Goal: Check status: Check status

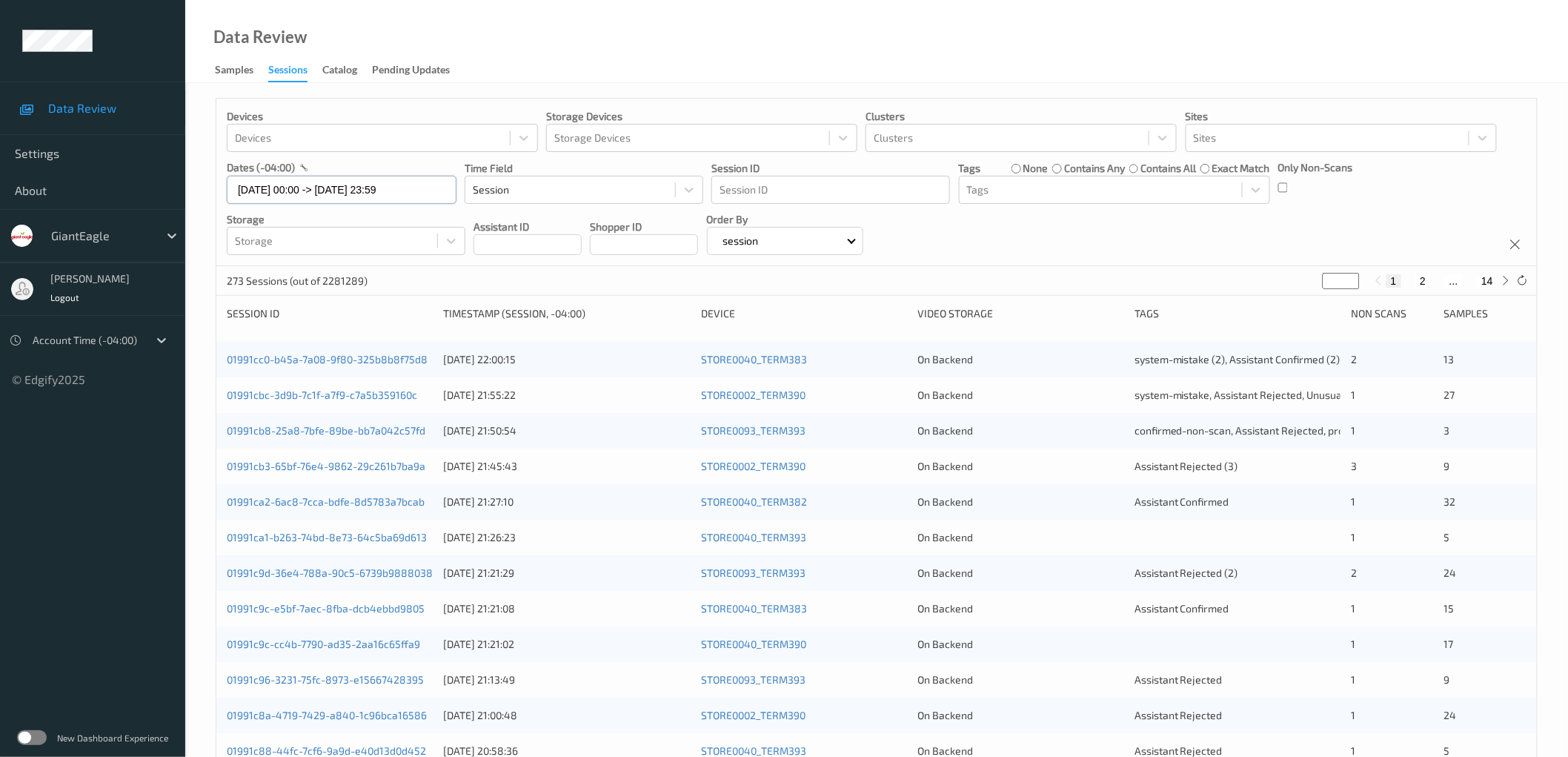
click at [369, 195] on input "[DATE] 00:00 -> [DATE] 23:59" at bounding box center [341, 189] width 229 height 28
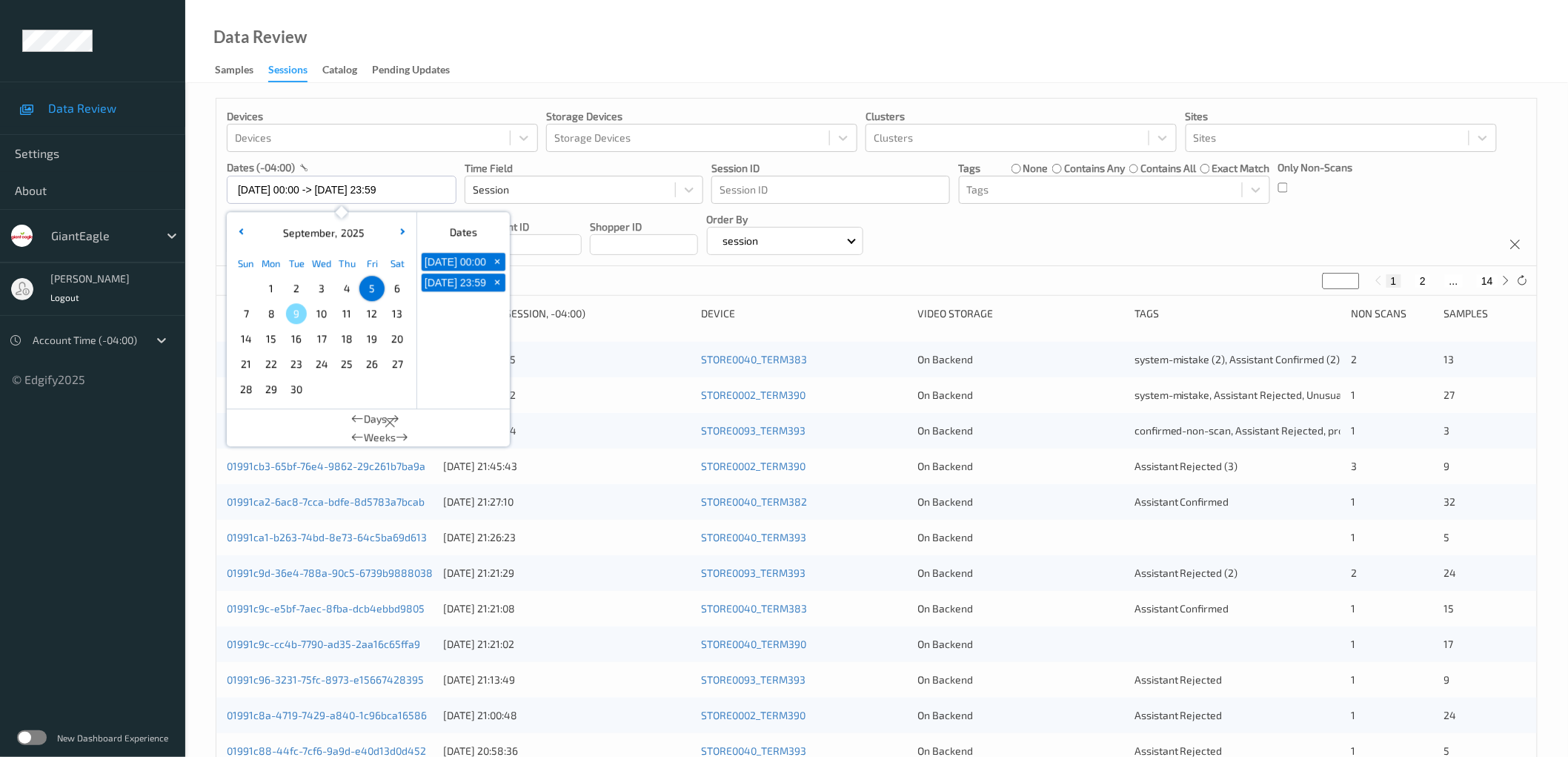
click at [272, 319] on span "8" at bounding box center [271, 313] width 20 height 20
type input "[DATE] 00:00 -> [DATE] 23:59"
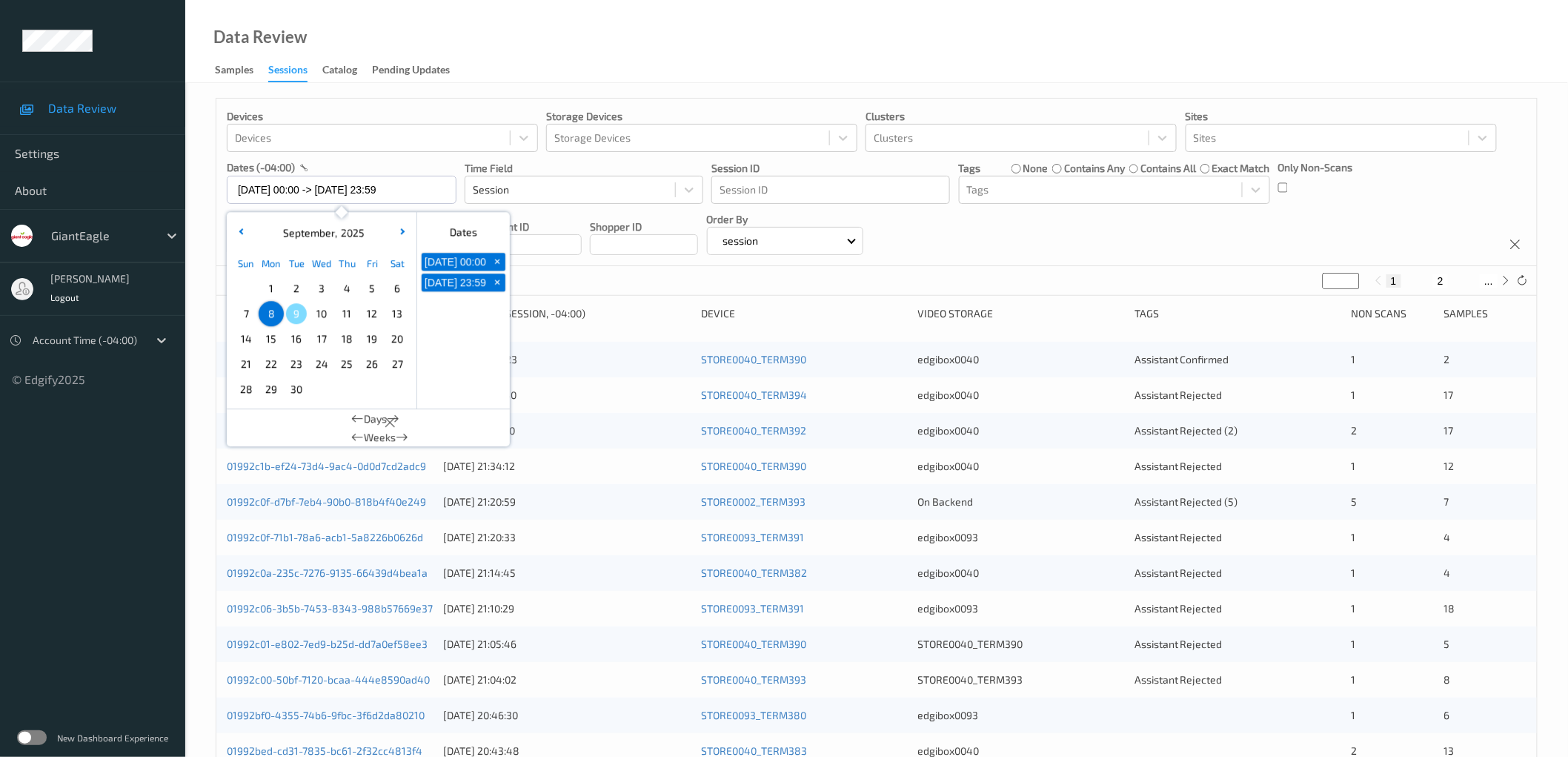
click at [1075, 246] on div "Devices Devices Storage Devices Storage Devices Clusters Clusters Sites Sites d…" at bounding box center [877, 183] width 1321 height 167
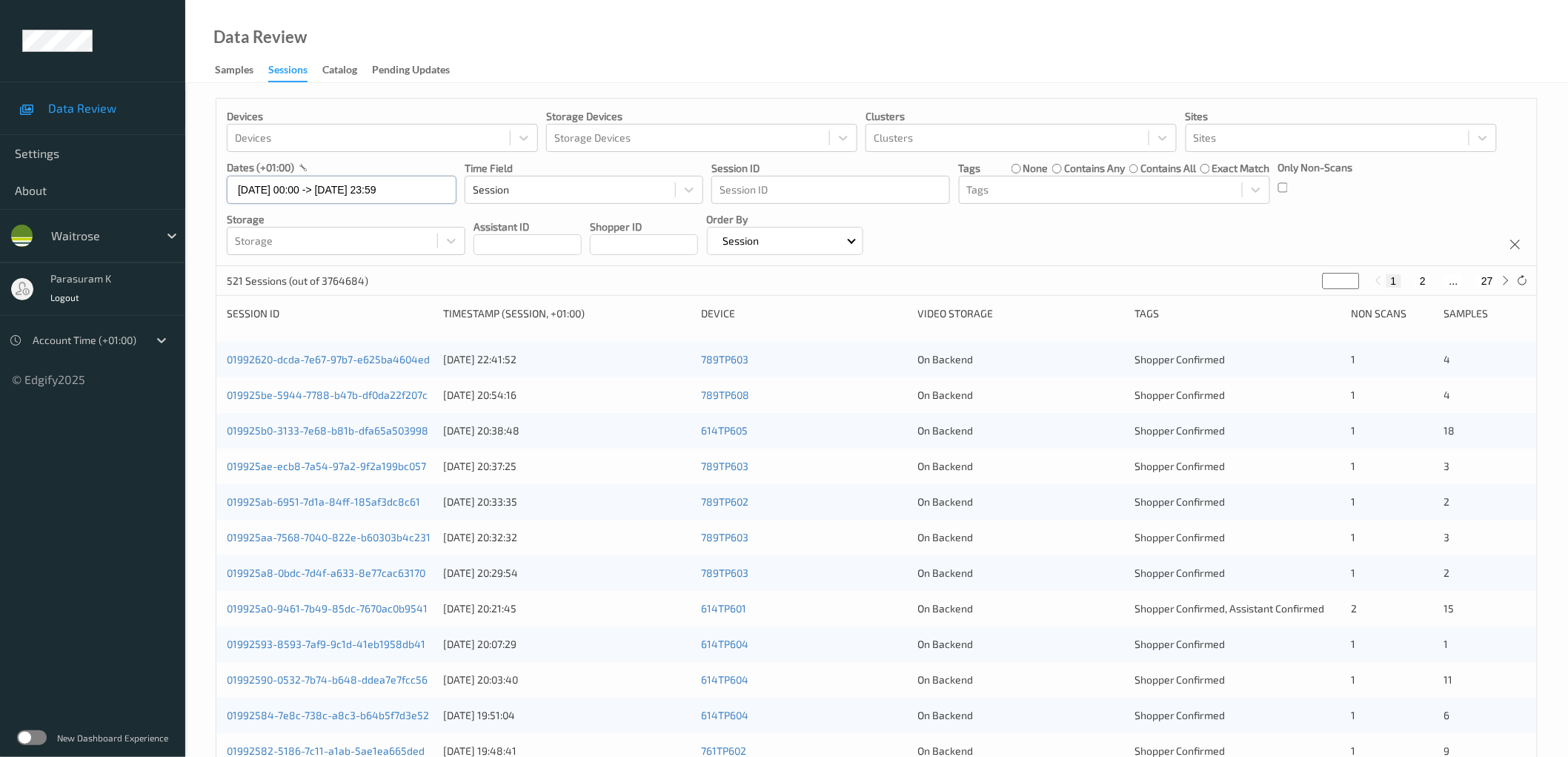
click at [369, 189] on input "07/09/2025 00:00 -> 07/09/2025 23:59" at bounding box center [341, 189] width 229 height 28
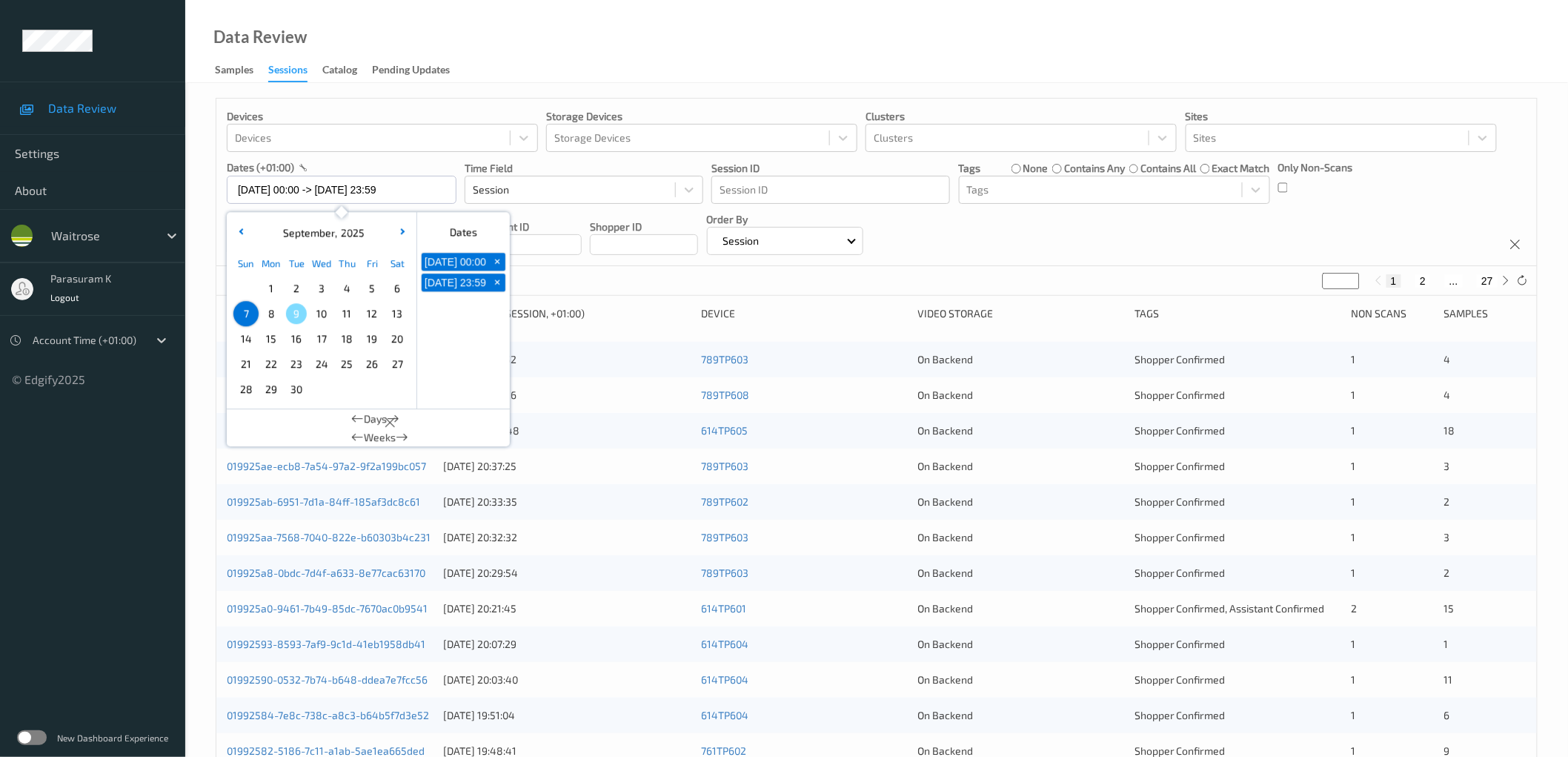
click at [270, 317] on span "8" at bounding box center [271, 313] width 20 height 20
type input "[DATE] 00:00 -> [DATE] 23:59"
click at [1017, 240] on div "Devices Devices Storage Devices Storage Devices Clusters Clusters Sites Sites d…" at bounding box center [877, 183] width 1321 height 167
